Goal: Find specific page/section: Find specific page/section

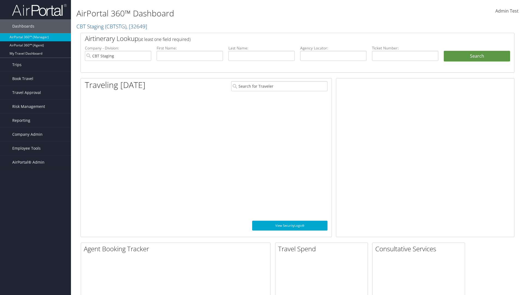
click at [35, 134] on span "Company Admin" at bounding box center [27, 134] width 30 height 14
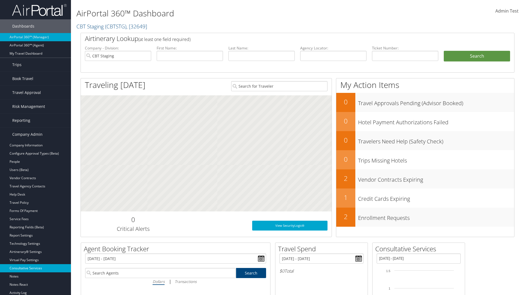
click at [35, 268] on link "Consultative Services" at bounding box center [35, 268] width 71 height 8
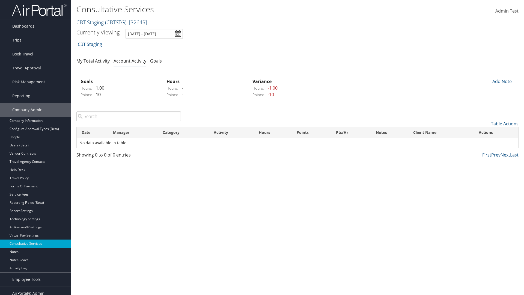
click at [90, 22] on link "CBT Staging ( CBTSTG ) , [ 32649 ]" at bounding box center [111, 22] width 71 height 7
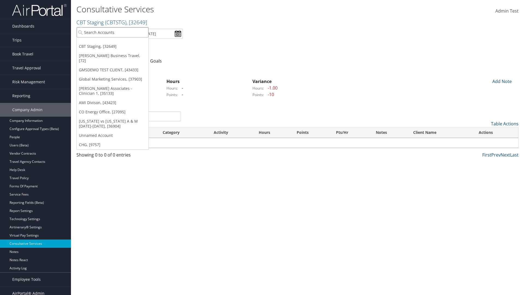
click at [112, 32] on input "search" at bounding box center [113, 32] width 72 height 10
type input "[PERSON_NAME] Business Travel"
click at [120, 42] on div "Christopherson Business Travel (C10001), [72]" at bounding box center [120, 42] width 93 height 5
